Goal: Transaction & Acquisition: Complete application form

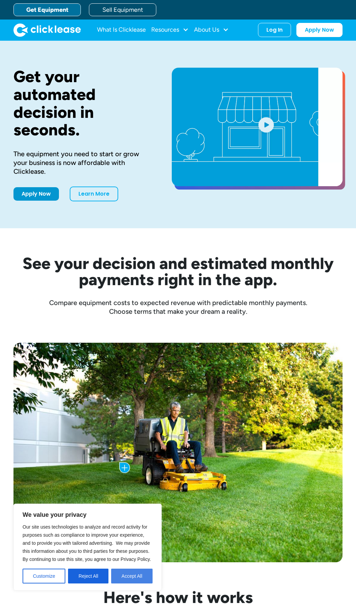
click at [123, 574] on button "Accept All" at bounding box center [131, 576] width 41 height 15
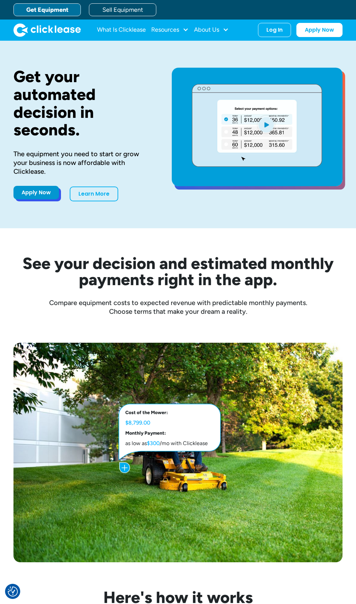
click at [36, 190] on link "Apply Now" at bounding box center [35, 192] width 45 height 13
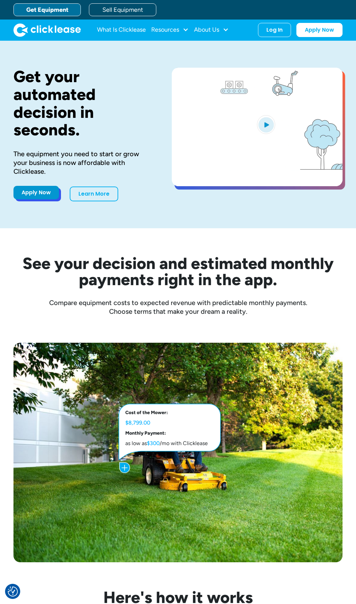
click at [36, 196] on link "Apply Now" at bounding box center [35, 192] width 45 height 13
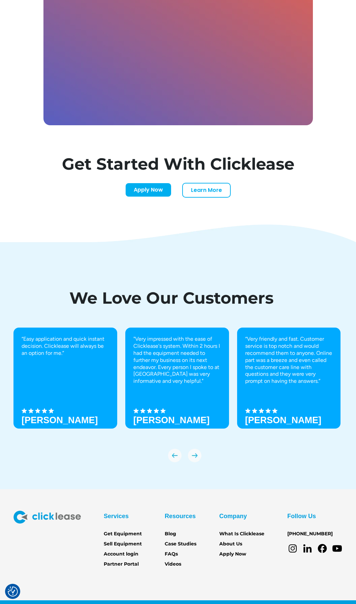
scroll to position [1938, 0]
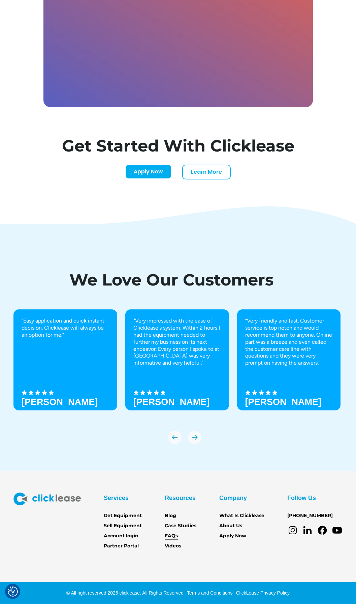
click at [169, 536] on link "FAQs" at bounding box center [171, 535] width 13 height 7
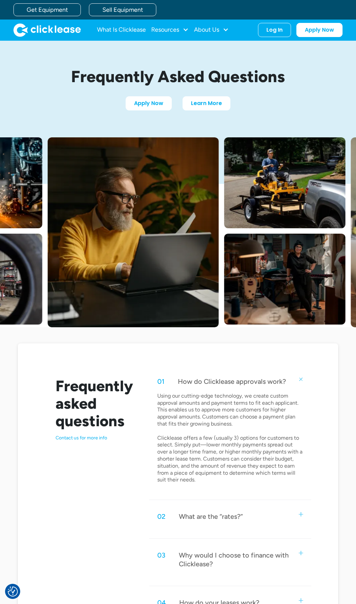
click at [300, 381] on img at bounding box center [301, 379] width 6 height 6
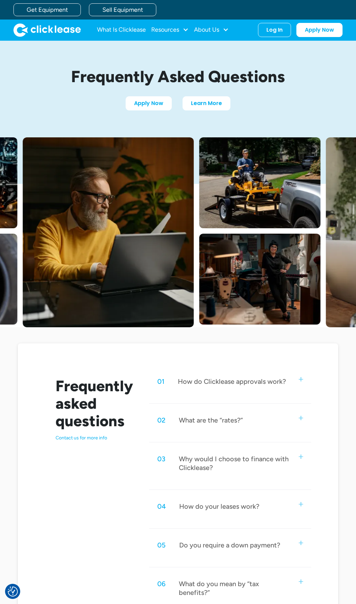
click at [299, 421] on div "02 What are the “rates?”" at bounding box center [230, 420] width 162 height 22
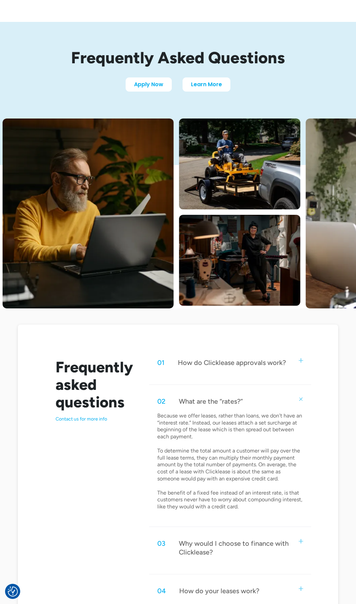
scroll to position [34, 0]
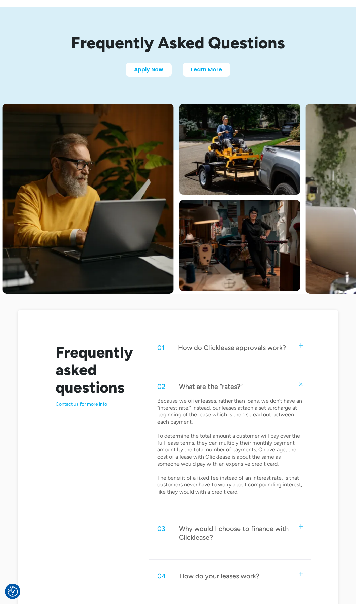
click at [300, 385] on img at bounding box center [301, 384] width 6 height 6
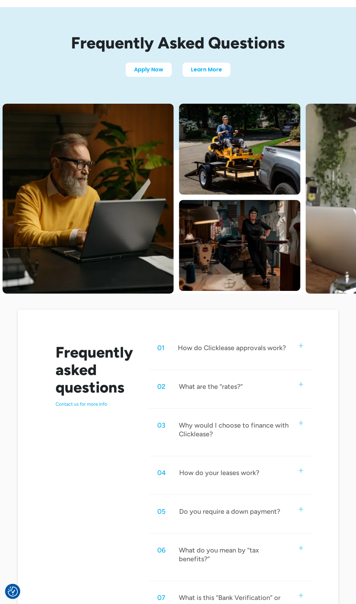
click at [301, 471] on img at bounding box center [301, 470] width 4 height 4
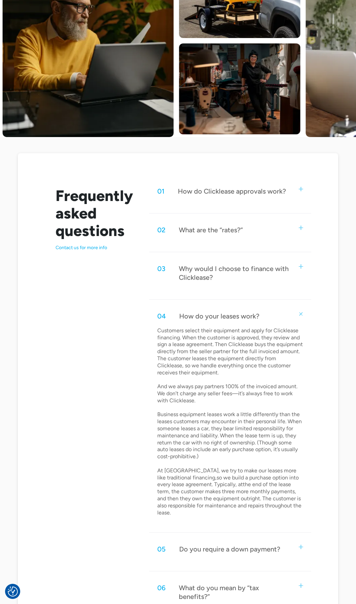
scroll to position [202, 0]
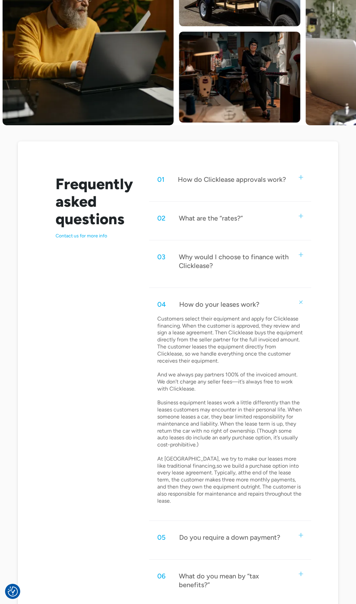
click at [300, 301] on img at bounding box center [301, 302] width 6 height 6
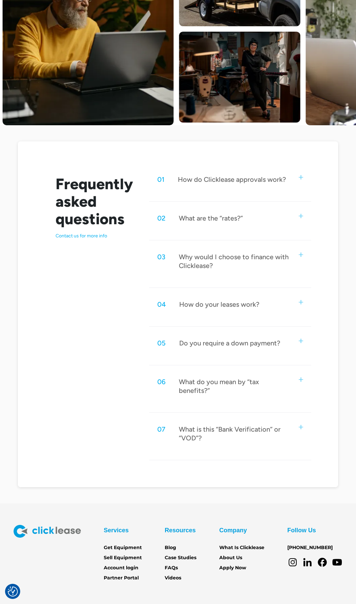
click at [302, 341] on img at bounding box center [301, 341] width 4 height 4
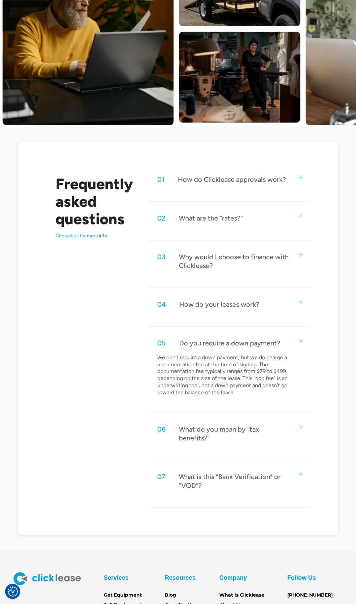
click at [300, 341] on img at bounding box center [301, 341] width 6 height 6
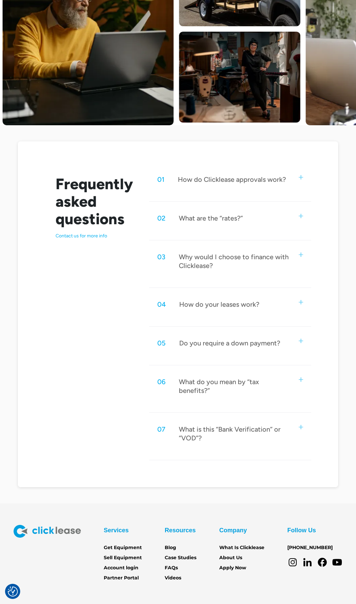
click at [301, 380] on img at bounding box center [301, 380] width 4 height 4
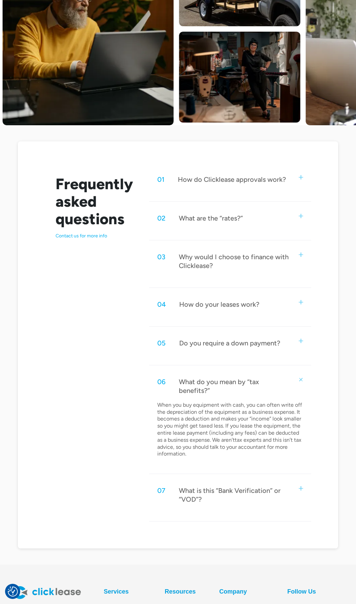
click at [301, 380] on img at bounding box center [301, 380] width 6 height 6
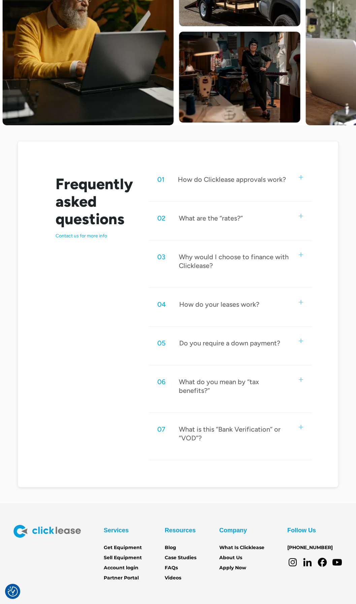
click at [300, 425] on img at bounding box center [301, 427] width 4 height 4
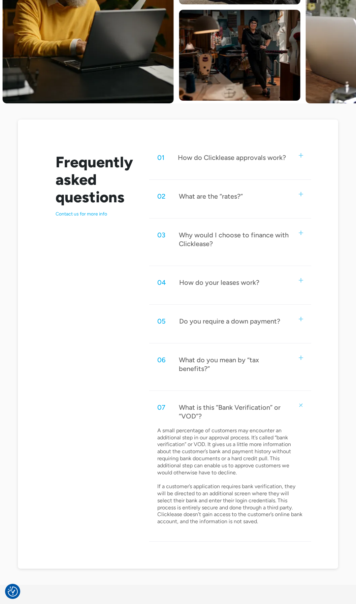
scroll to position [236, 0]
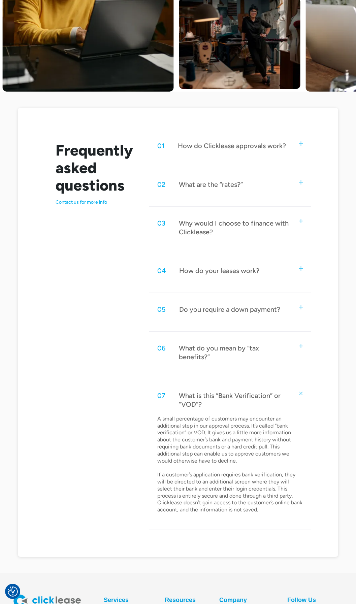
click at [300, 390] on img at bounding box center [301, 393] width 6 height 6
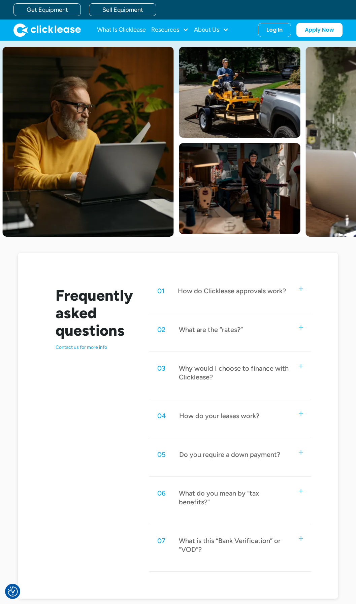
scroll to position [0, 0]
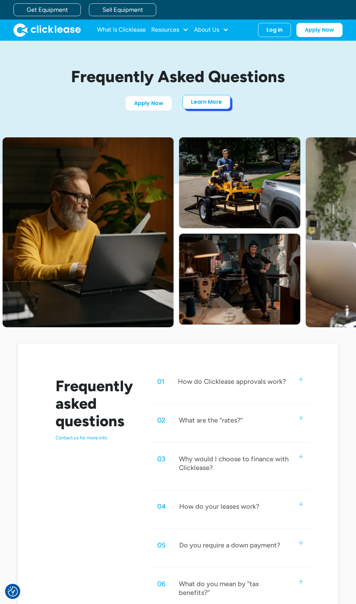
click at [206, 105] on link "Learn More" at bounding box center [207, 102] width 48 height 14
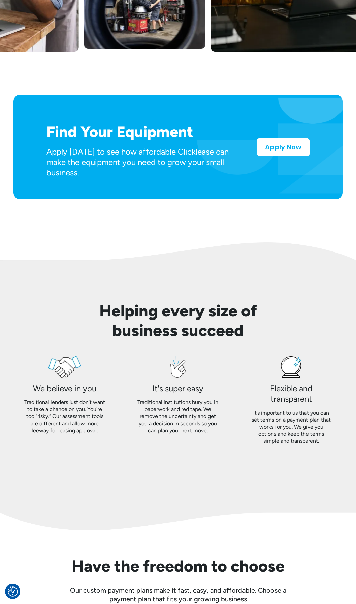
scroll to position [303, 0]
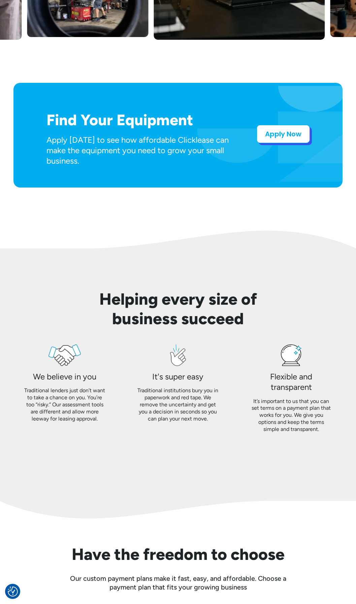
click at [282, 134] on link "Apply Now" at bounding box center [283, 134] width 53 height 18
